Goal: Task Accomplishment & Management: Complete application form

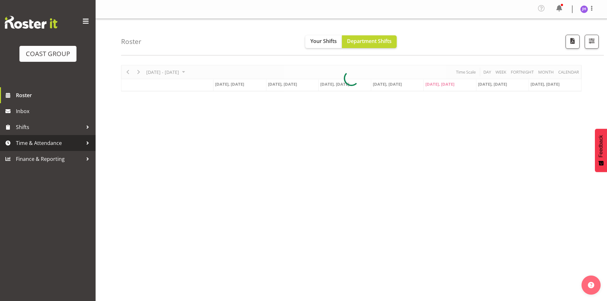
click at [56, 142] on span "Time & Attendance" at bounding box center [49, 143] width 67 height 10
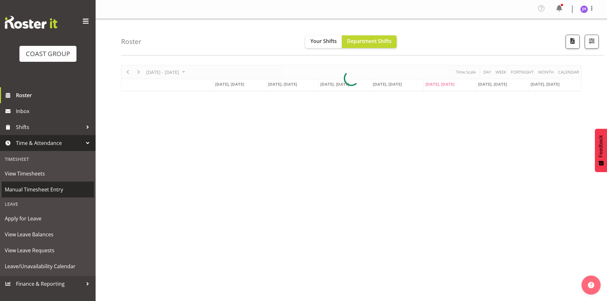
click at [57, 194] on span "Manual Timesheet Entry" at bounding box center [48, 190] width 86 height 10
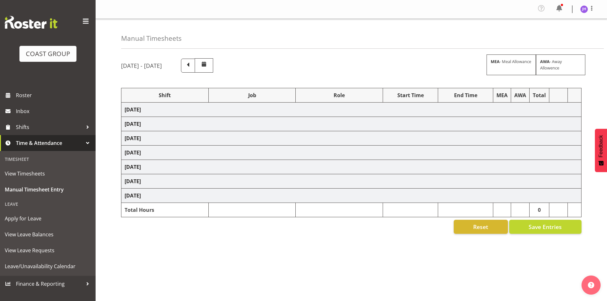
select select "1512"
select select "624"
select select "1512"
select select "624"
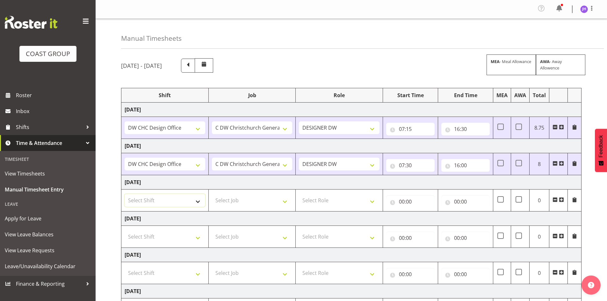
click at [183, 200] on select "Select Shift CHC SIGN ADMIN (LEAVE ALONE, DONT MAKE INACTIVE) DW CHC ARK WORK D…" at bounding box center [165, 200] width 81 height 13
select select "1512"
click at [125, 194] on select "Select Shift CHC SIGN ADMIN (LEAVE ALONE, DONT MAKE INACTIVE) DW CHC ARK WORK D…" at bounding box center [165, 200] width 81 height 13
drag, startPoint x: 238, startPoint y: 195, endPoint x: 237, endPoint y: 199, distance: 3.9
click at [237, 199] on select "Select Job 1 Carlton Events 1 Carlton Hamilton 1 Carlton Wellington 1 EHS WAREH…" at bounding box center [252, 200] width 81 height 13
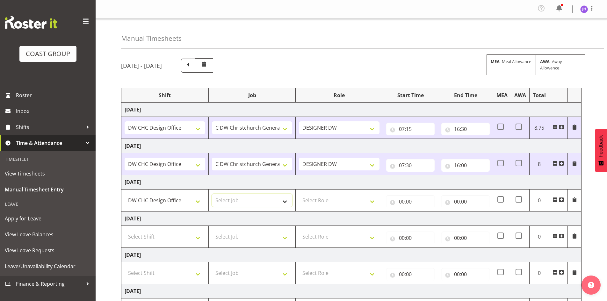
select select "624"
click at [212, 194] on select "Select Job 1 Carlton Events 1 Carlton Hamilton 1 Carlton Wellington 1 EHS WAREH…" at bounding box center [252, 200] width 81 height 13
click at [325, 206] on select "Select Role DESIGNER DW" at bounding box center [339, 200] width 81 height 13
select select "221"
click at [299, 194] on select "Select Role DESIGNER DW" at bounding box center [339, 200] width 81 height 13
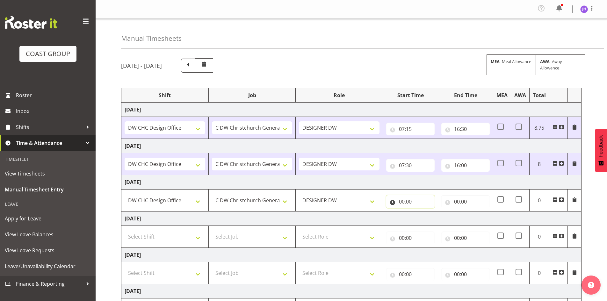
click at [403, 200] on input "00:00" at bounding box center [410, 201] width 48 height 13
drag, startPoint x: 431, startPoint y: 218, endPoint x: 431, endPoint y: 214, distance: 4.5
click at [431, 218] on select "00 01 02 03 04 05 06 07 08 09 10 11 12 13 14 15 16 17 18 19 20 21 22 23" at bounding box center [430, 218] width 14 height 13
select select "7"
click at [423, 212] on select "00 01 02 03 04 05 06 07 08 09 10 11 12 13 14 15 16 17 18 19 20 21 22 23" at bounding box center [430, 218] width 14 height 13
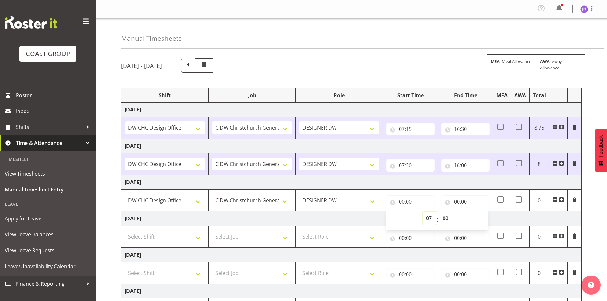
type input "07:00"
click at [446, 214] on select "00 01 02 03 04 05 06 07 08 09 10 11 12 13 14 15 16 17 18 19 20 21 22 23 24 25 2…" at bounding box center [446, 218] width 14 height 13
select select "30"
click at [439, 212] on select "00 01 02 03 04 05 06 07 08 09 10 11 12 13 14 15 16 17 18 19 20 21 22 23 24 25 2…" at bounding box center [446, 218] width 14 height 13
type input "07:30"
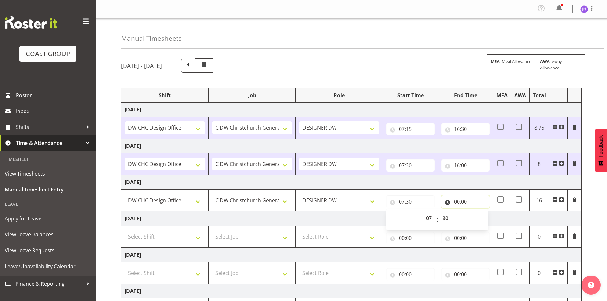
click at [459, 200] on input "00:00" at bounding box center [466, 201] width 48 height 13
click at [482, 217] on select "00 01 02 03 04 05 06 07 08 09 10 11 12 13 14 15 16 17 18 19 20 21 22 23" at bounding box center [485, 218] width 14 height 13
select select "18"
click at [478, 212] on select "00 01 02 03 04 05 06 07 08 09 10 11 12 13 14 15 16 17 18 19 20 21 22 23" at bounding box center [485, 218] width 14 height 13
type input "18:00"
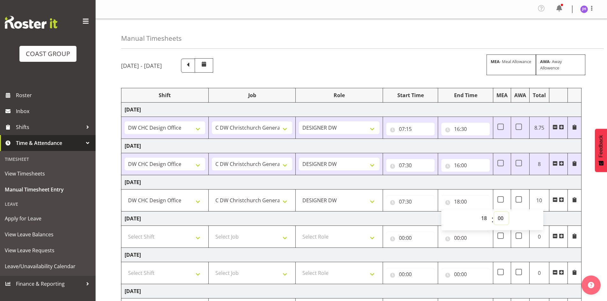
click at [502, 217] on select "00 01 02 03 04 05 06 07 08 09 10 11 12 13 14 15 16 17 18 19 20 21 22 23 24 25 2…" at bounding box center [502, 218] width 14 height 13
select select "30"
click at [495, 212] on select "00 01 02 03 04 05 06 07 08 09 10 11 12 13 14 15 16 17 18 19 20 21 22 23 24 25 2…" at bounding box center [502, 218] width 14 height 13
type input "18:30"
click at [557, 217] on td "Saturday 6th September 2025" at bounding box center [351, 219] width 460 height 14
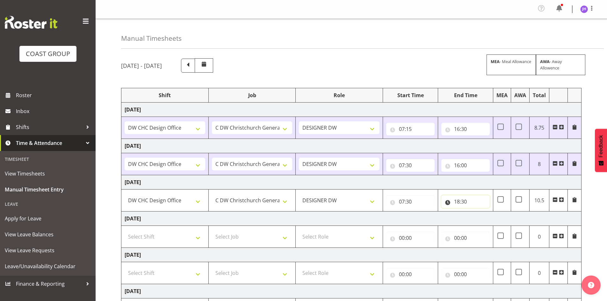
click at [458, 201] on input "18:30" at bounding box center [466, 201] width 48 height 13
click at [485, 218] on select "00 01 02 03 04 05 06 07 08 09 10 11 12 13 14 15 16 17 18 19 20 21 22 23" at bounding box center [485, 218] width 14 height 13
select select "16"
click at [478, 212] on select "00 01 02 03 04 05 06 07 08 09 10 11 12 13 14 15 16 17 18 19 20 21 22 23" at bounding box center [485, 218] width 14 height 13
type input "16:30"
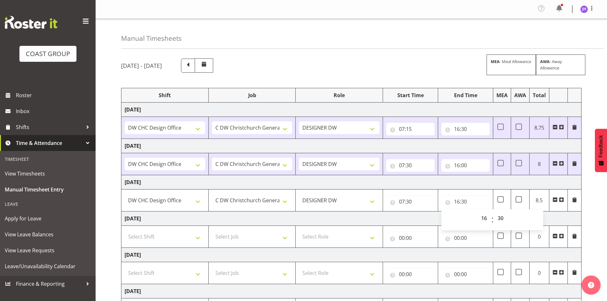
click at [549, 219] on td "Saturday 6th September 2025" at bounding box center [351, 219] width 460 height 14
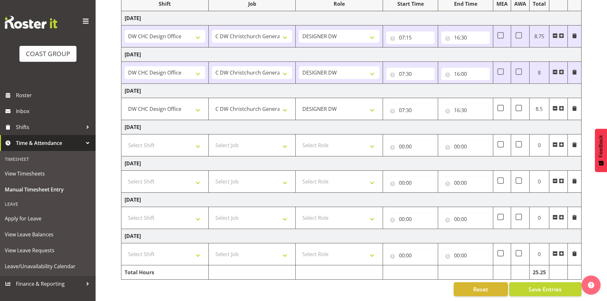
scroll to position [96, 0]
drag, startPoint x: 547, startPoint y: 278, endPoint x: 464, endPoint y: 123, distance: 175.9
click at [464, 123] on div "September 3rd - September 9th 2025 MEA - Meal Allowance AWA - Away Allowence Sh…" at bounding box center [364, 131] width 486 height 339
click at [465, 122] on td "Saturday 6th September 2025" at bounding box center [351, 127] width 460 height 14
click at [458, 106] on input "16:30" at bounding box center [466, 110] width 48 height 13
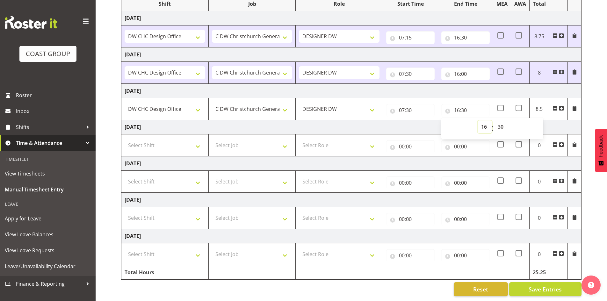
click at [488, 124] on select "00 01 02 03 04 05 06 07 08 09 10 11 12 13 14 15 16 17 18 19 20 21 22 23" at bounding box center [485, 127] width 14 height 13
select select "15"
click at [478, 121] on select "00 01 02 03 04 05 06 07 08 09 10 11 12 13 14 15 16 17 18 19 20 21 22 23" at bounding box center [485, 127] width 14 height 13
type input "15:30"
click at [539, 173] on td "0" at bounding box center [540, 182] width 20 height 22
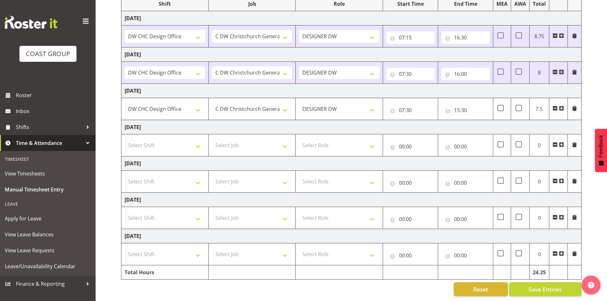
scroll to position [96, 0]
click at [538, 285] on span "Save Entries" at bounding box center [545, 289] width 33 height 8
